Goal: Task Accomplishment & Management: Use online tool/utility

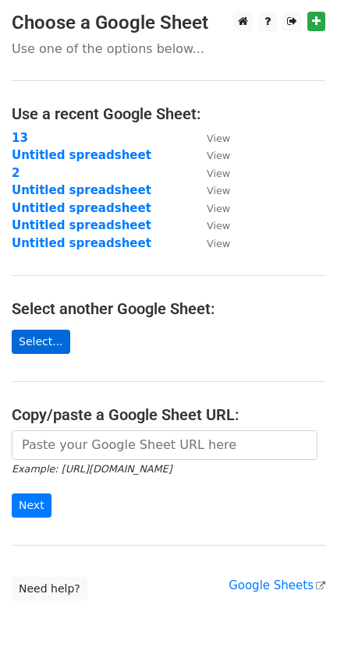
click at [51, 331] on link "Select..." at bounding box center [41, 341] width 58 height 24
click at [44, 346] on link "Select..." at bounding box center [41, 341] width 58 height 24
click at [44, 340] on link "Select..." at bounding box center [41, 341] width 58 height 24
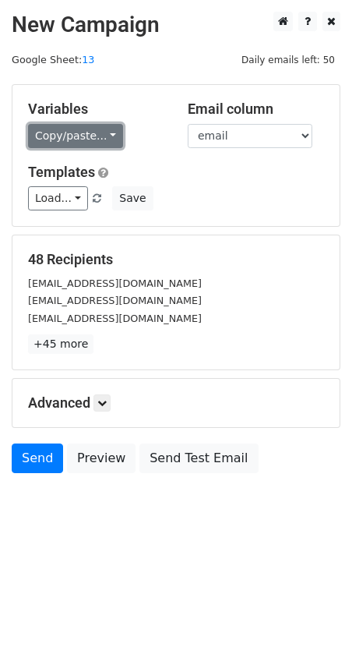
click at [104, 137] on link "Copy/paste..." at bounding box center [75, 136] width 95 height 24
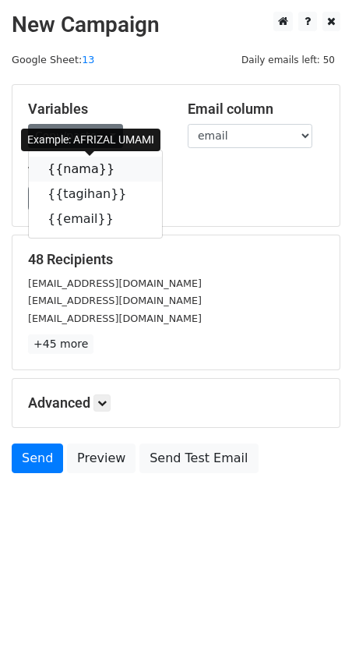
drag, startPoint x: 100, startPoint y: 175, endPoint x: 2, endPoint y: 189, distance: 99.8
click at [118, 174] on icon at bounding box center [124, 168] width 12 height 12
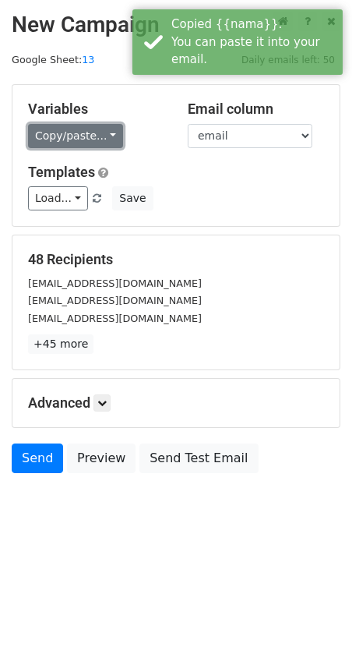
click at [107, 136] on link "Copy/paste..." at bounding box center [75, 136] width 95 height 24
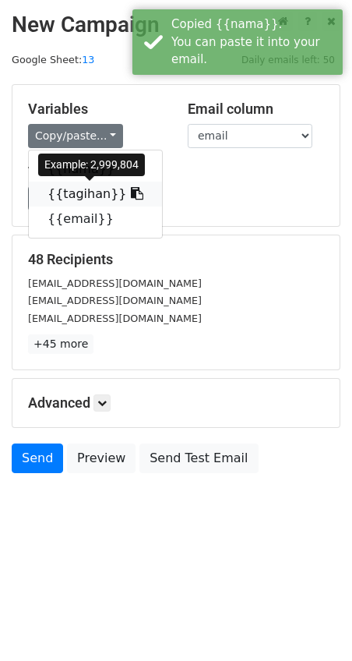
click at [131, 195] on icon at bounding box center [137, 193] width 12 height 12
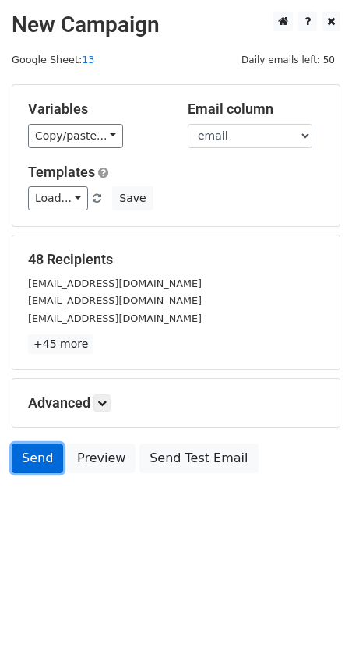
click at [34, 464] on link "Send" at bounding box center [37, 458] width 51 height 30
